Goal: Information Seeking & Learning: Learn about a topic

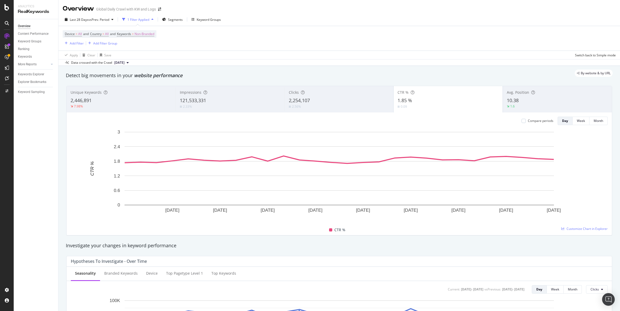
scroll to position [4, 0]
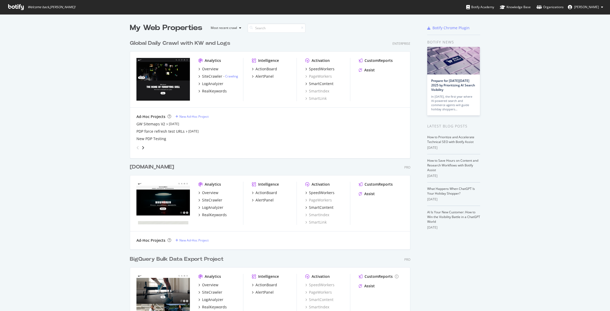
scroll to position [308, 285]
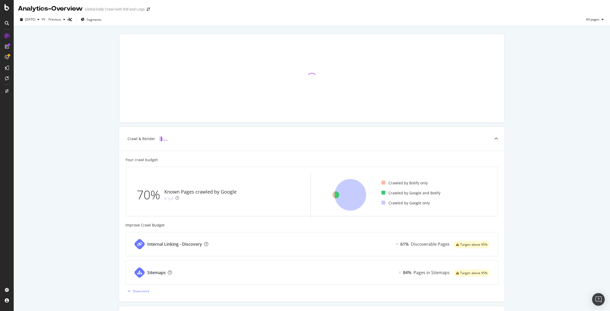
click at [61, 87] on div "Crawl & Render Your crawl budget 70% Known Pages crawled by Google 2pt Crawled …" at bounding box center [312, 218] width 596 height 384
click at [49, 126] on div "Crawl & Render Your crawl budget 70% Known Pages crawled by Google 2pt Crawled …" at bounding box center [312, 218] width 596 height 384
click at [38, 80] on div "CustomReports" at bounding box center [32, 80] width 26 height 5
